Goal: Transaction & Acquisition: Purchase product/service

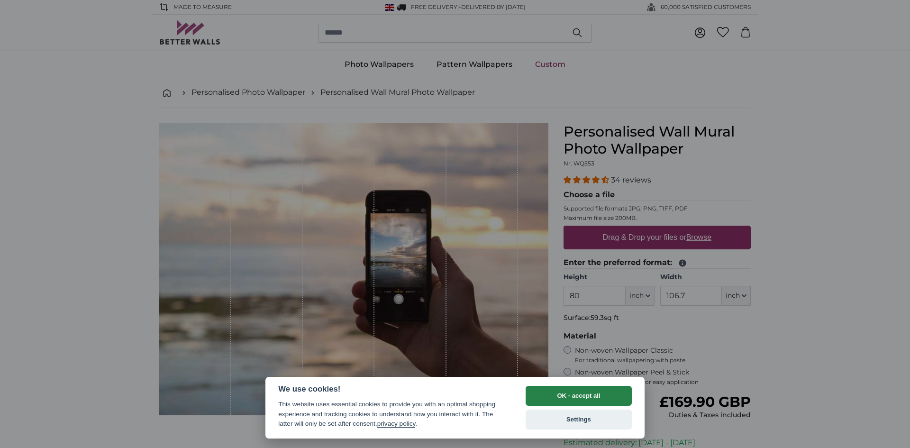
click at [591, 395] on button "OK - accept all" at bounding box center [578, 396] width 106 height 20
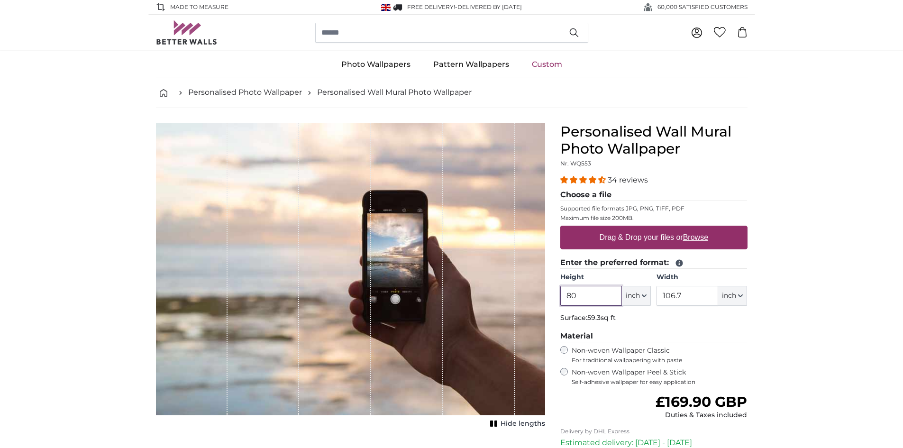
drag, startPoint x: 585, startPoint y: 297, endPoint x: 558, endPoint y: 299, distance: 27.1
click at [558, 299] on div "Personalised Wall Mural Photo Wallpaper Nr. WQ553 34 reviews Choose a file Supp…" at bounding box center [653, 335] width 202 height 425
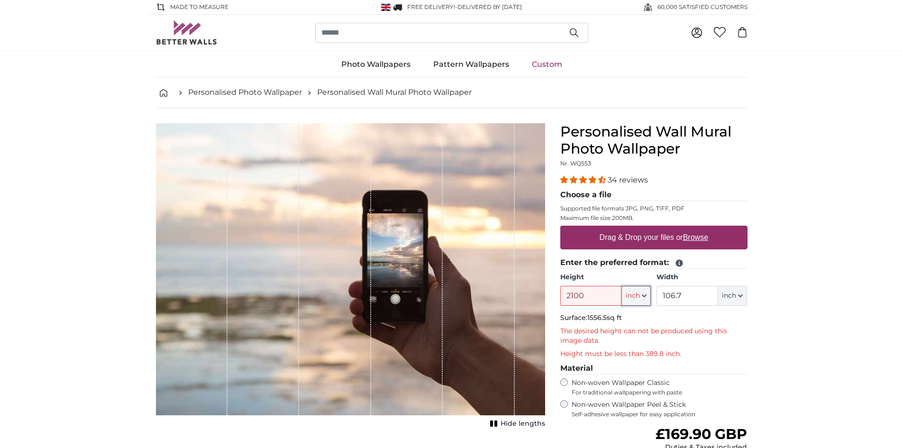
click at [631, 295] on span "inch" at bounding box center [632, 295] width 14 height 9
click at [621, 323] on link "Centimeter (cm)" at bounding box center [635, 320] width 83 height 17
type input "203.2"
type input "271.1"
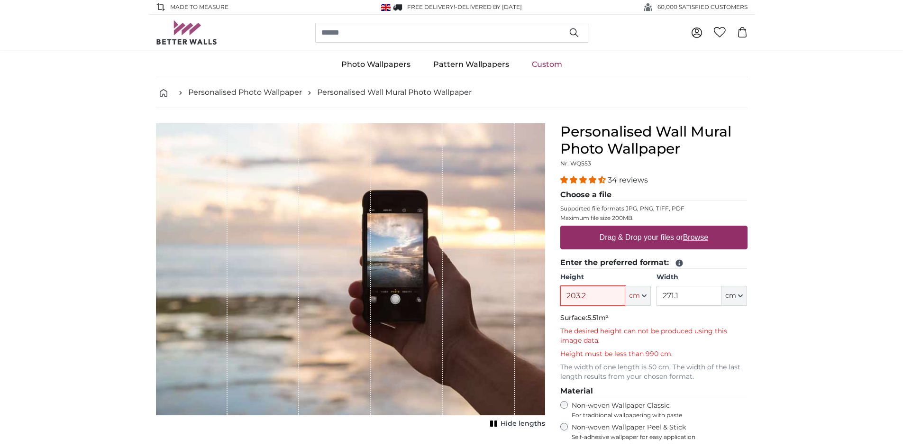
drag, startPoint x: 604, startPoint y: 293, endPoint x: 558, endPoint y: 297, distance: 46.2
click at [558, 297] on div "Personalised Wall Mural Photo Wallpaper Nr. WQ553 34 reviews Choose a file Supp…" at bounding box center [653, 363] width 202 height 480
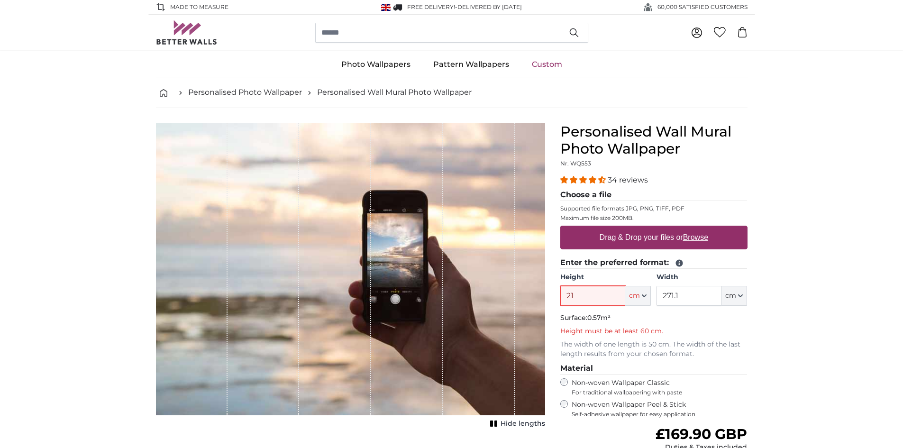
drag, startPoint x: 577, startPoint y: 296, endPoint x: 565, endPoint y: 298, distance: 12.0
click at [565, 298] on input "21" at bounding box center [592, 296] width 65 height 20
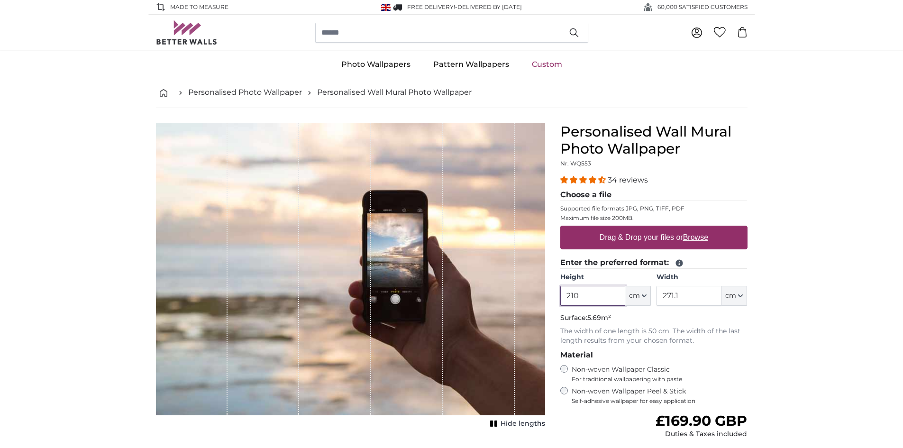
type input "210"
drag, startPoint x: 687, startPoint y: 294, endPoint x: 656, endPoint y: 289, distance: 31.2
click at [656, 289] on input "271.1" at bounding box center [688, 296] width 65 height 20
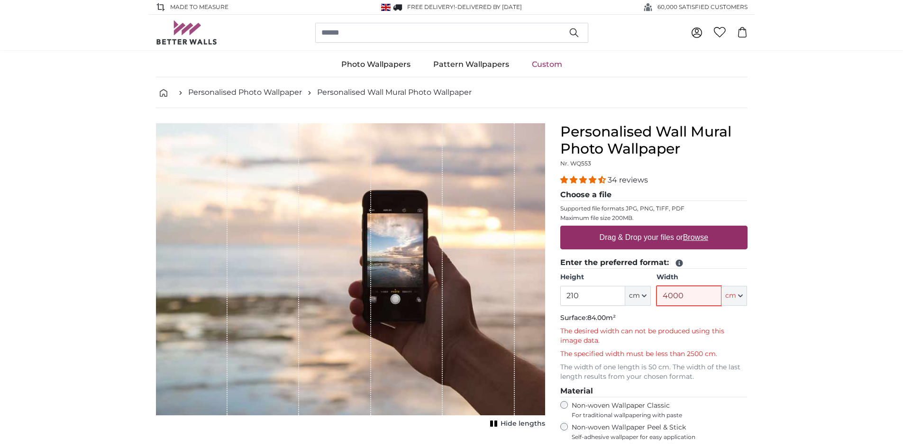
drag, startPoint x: 690, startPoint y: 298, endPoint x: 678, endPoint y: 296, distance: 12.4
click at [678, 296] on input "4000" at bounding box center [688, 296] width 65 height 20
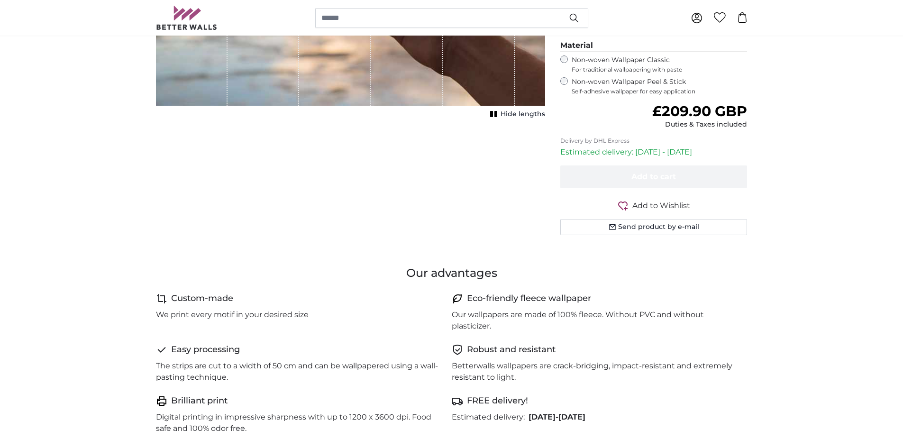
scroll to position [332, 0]
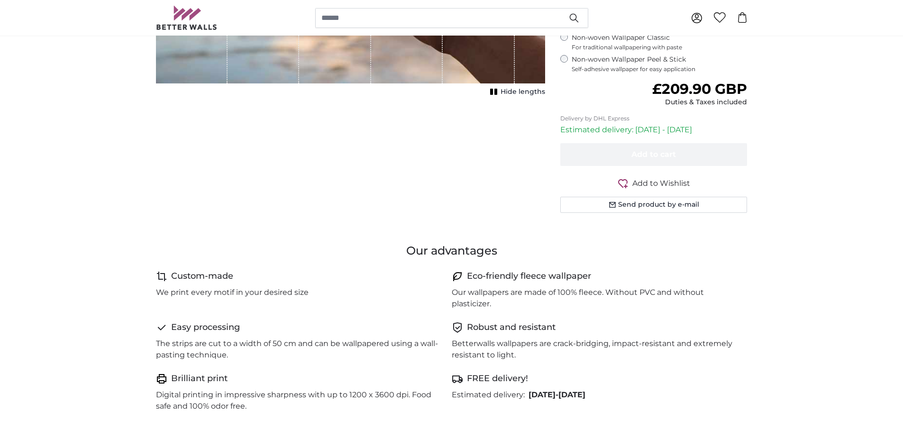
type input "400"
